Goal: Communication & Community: Answer question/provide support

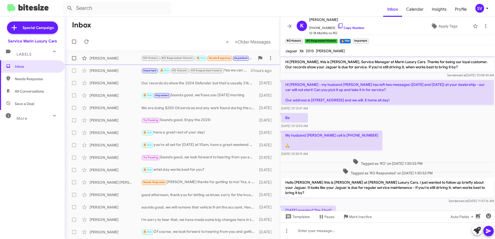
scroll to position [116, 0]
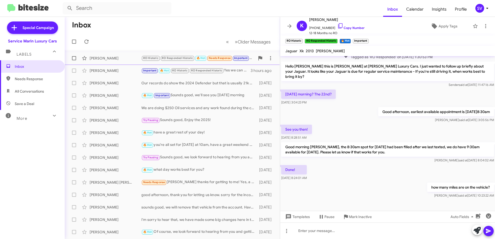
click at [131, 60] on div "[PERSON_NAME]" at bounding box center [116, 58] width 52 height 5
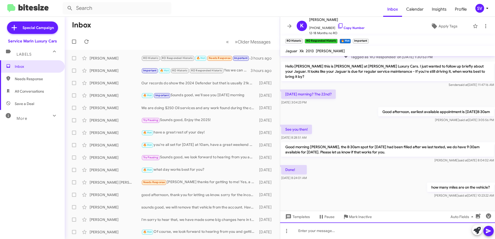
click at [308, 232] on div at bounding box center [387, 231] width 215 height 17
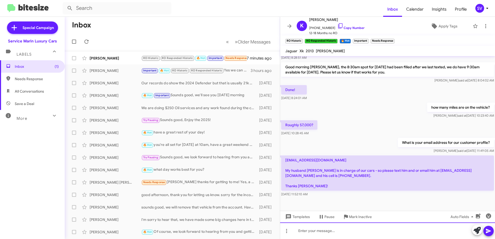
scroll to position [199, 0]
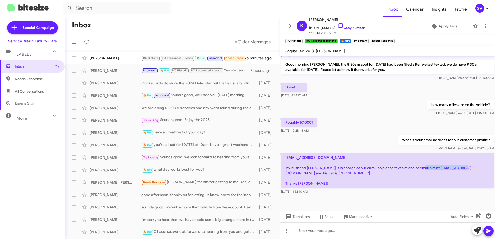
drag, startPoint x: 422, startPoint y: 162, endPoint x: 470, endPoint y: 165, distance: 47.7
click at [470, 165] on p "[EMAIL_ADDRESS][DOMAIN_NAME] My husband [PERSON_NAME] is in charge of our cars …" at bounding box center [387, 170] width 213 height 35
drag, startPoint x: 470, startPoint y: 165, endPoint x: 463, endPoint y: 164, distance: 6.3
copy p "[EMAIL_ADDRESS][DOMAIN_NAME]"
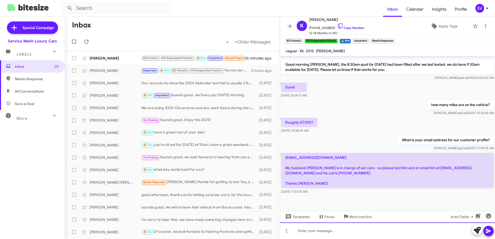
click at [335, 228] on div at bounding box center [387, 231] width 215 height 17
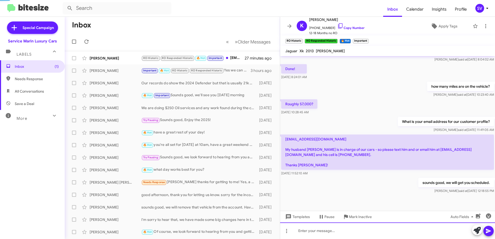
scroll to position [218, 0]
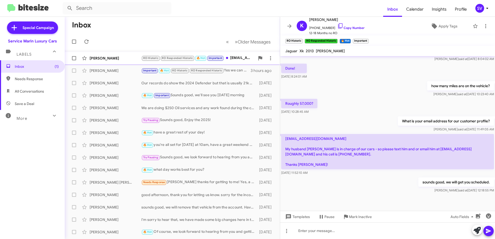
click at [120, 57] on div "[PERSON_NAME]" at bounding box center [116, 58] width 52 height 5
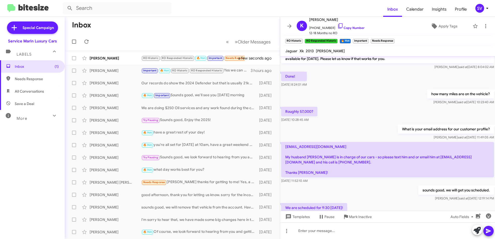
scroll to position [237, 0]
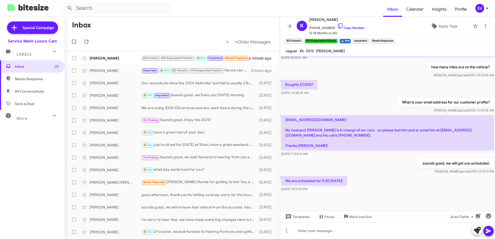
click at [392, 175] on div "We are scheduled for 9:30 [DATE]! [DATE] 12:19:52 PM" at bounding box center [387, 184] width 215 height 18
click at [396, 193] on div at bounding box center [387, 204] width 215 height 23
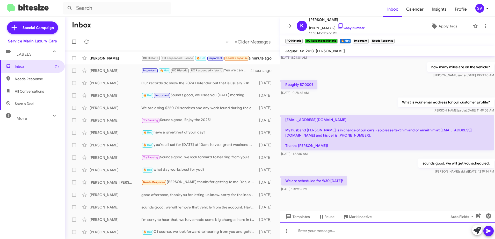
click at [379, 230] on div at bounding box center [387, 231] width 215 height 17
